Goal: Task Accomplishment & Management: Manage account settings

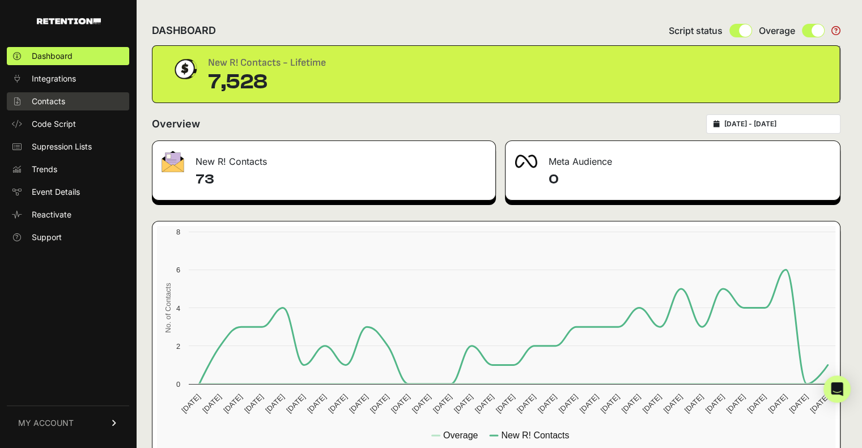
click at [50, 104] on span "Contacts" at bounding box center [48, 101] width 33 height 11
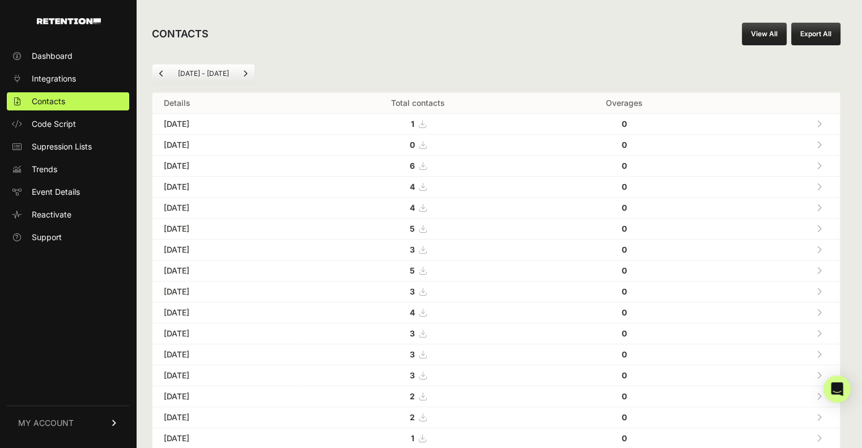
click at [822, 165] on icon at bounding box center [819, 166] width 5 height 8
